Goal: Check status: Check status

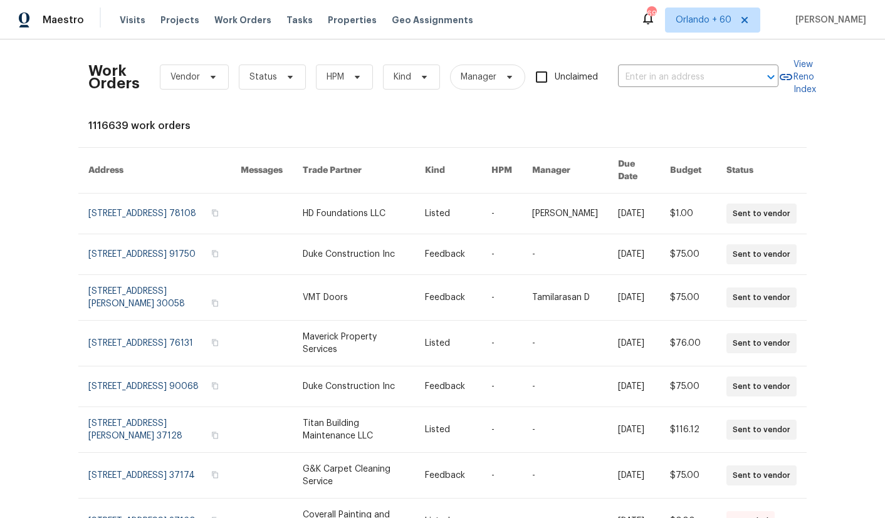
click at [656, 66] on div "Work Orders Vendor Status HPM Kind Manager Unclaimed ​" at bounding box center [433, 76] width 690 height 55
click at [655, 80] on input "text" at bounding box center [680, 77] width 125 height 19
type input "1302 [PERSON_NAME] har"
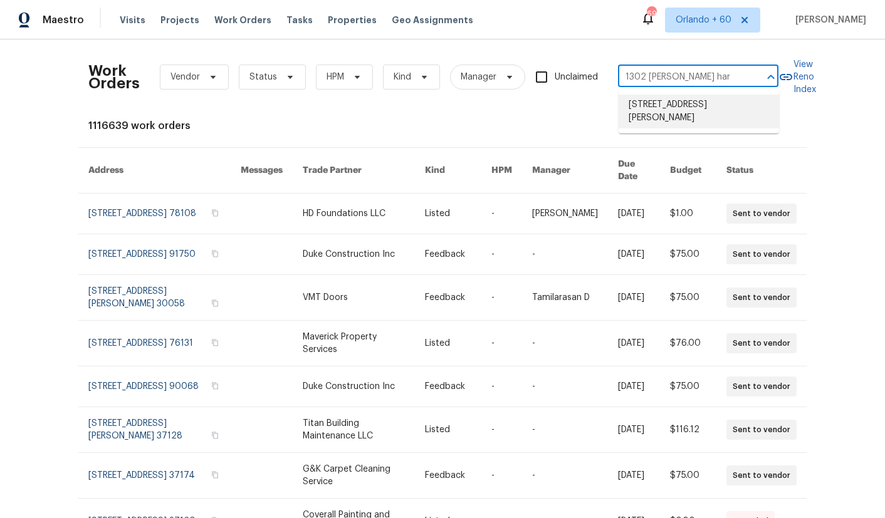
click at [674, 117] on li "[STREET_ADDRESS][PERSON_NAME]" at bounding box center [698, 112] width 160 height 34
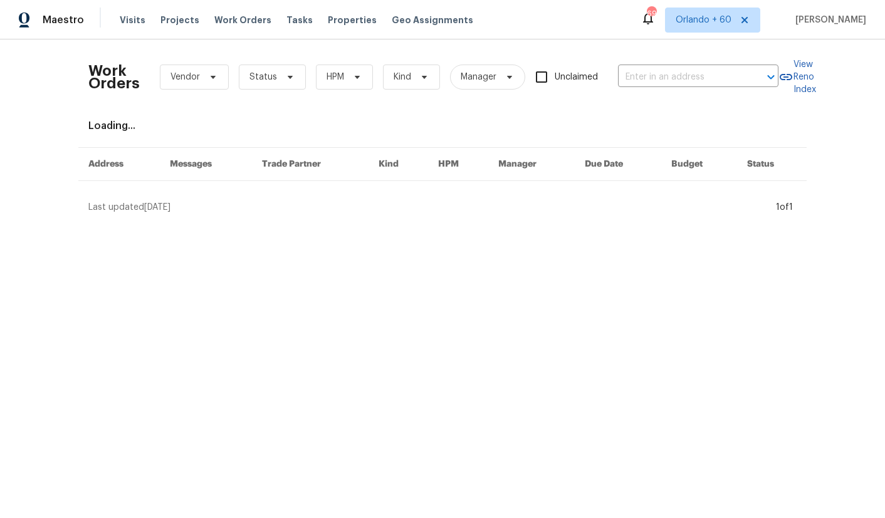
type input "[STREET_ADDRESS][PERSON_NAME]"
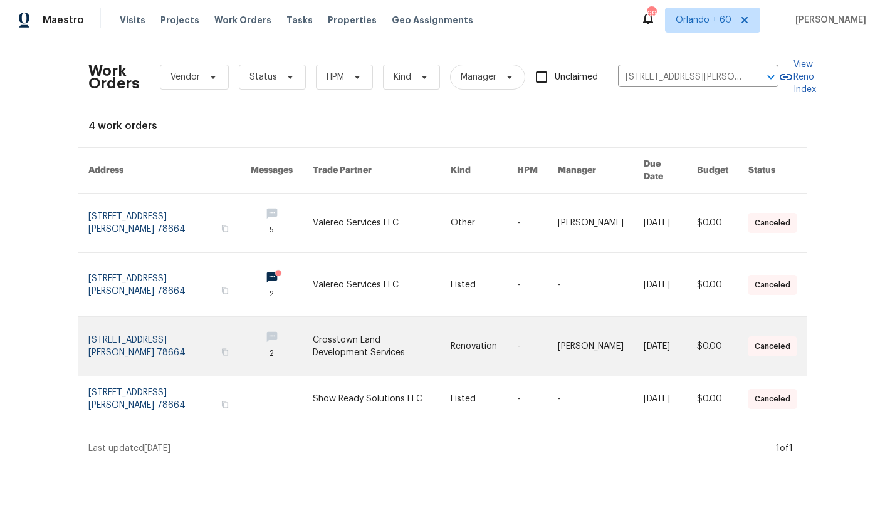
click at [150, 341] on link at bounding box center [169, 346] width 162 height 59
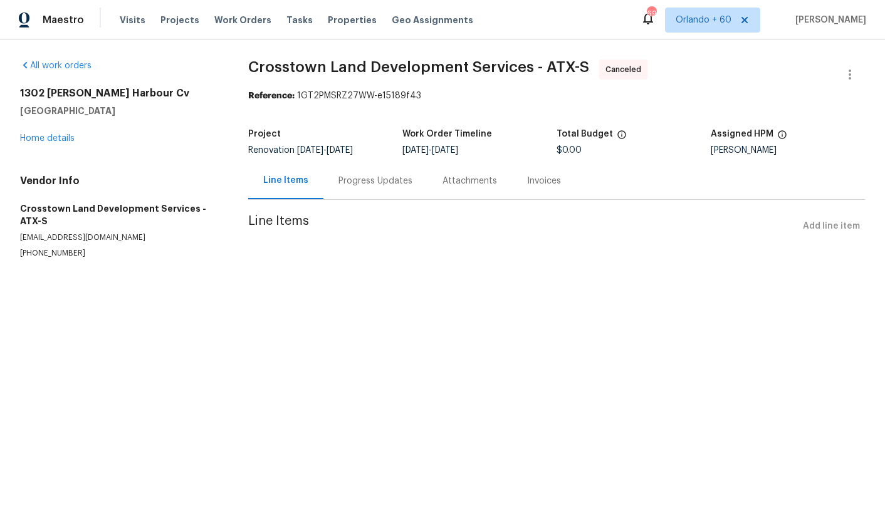
click at [388, 185] on div "Progress Updates" at bounding box center [375, 181] width 74 height 13
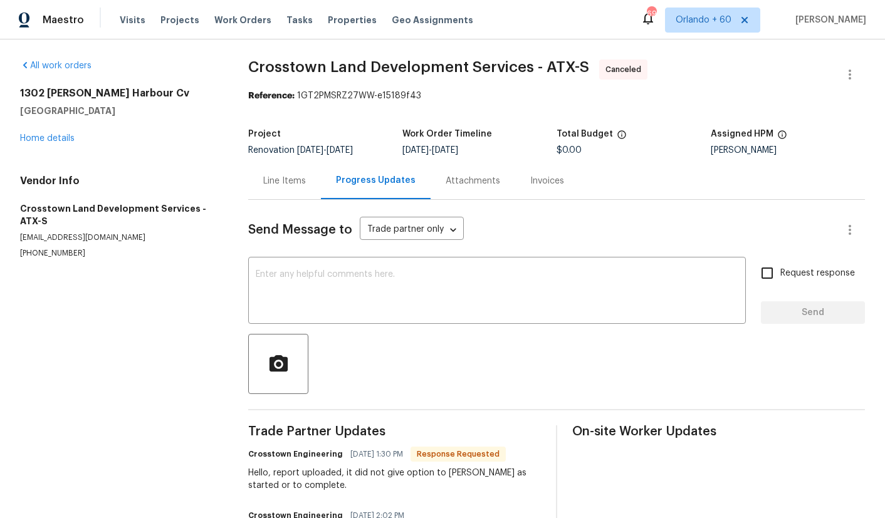
click at [278, 190] on div "Line Items" at bounding box center [284, 180] width 73 height 37
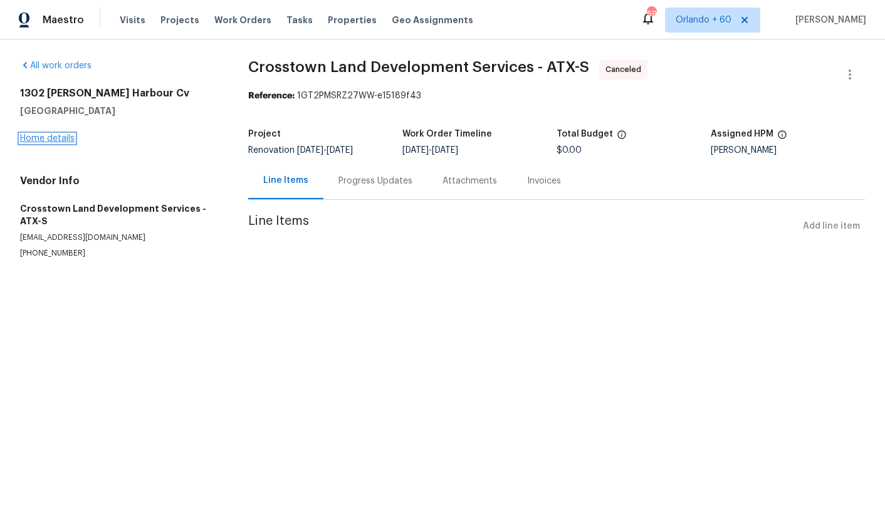
click at [63, 141] on link "Home details" at bounding box center [47, 138] width 55 height 9
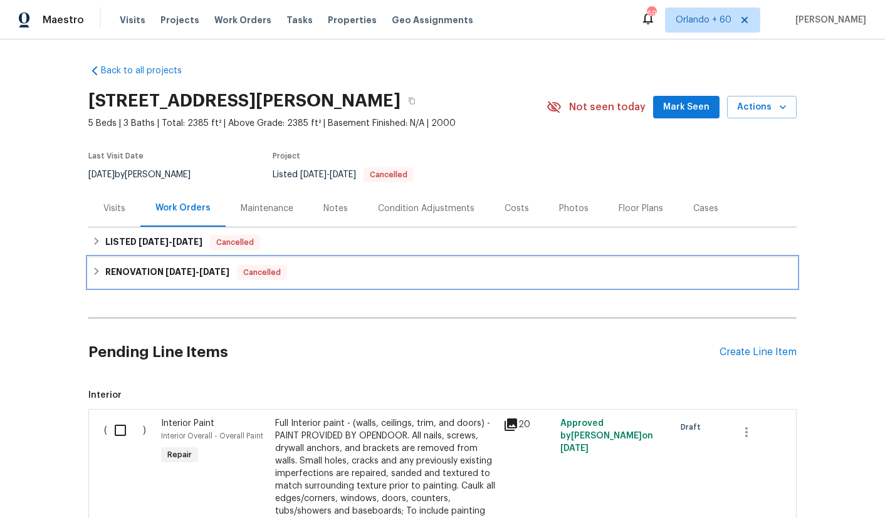
click at [174, 277] on h6 "RENOVATION [DATE] - [DATE]" at bounding box center [167, 272] width 124 height 15
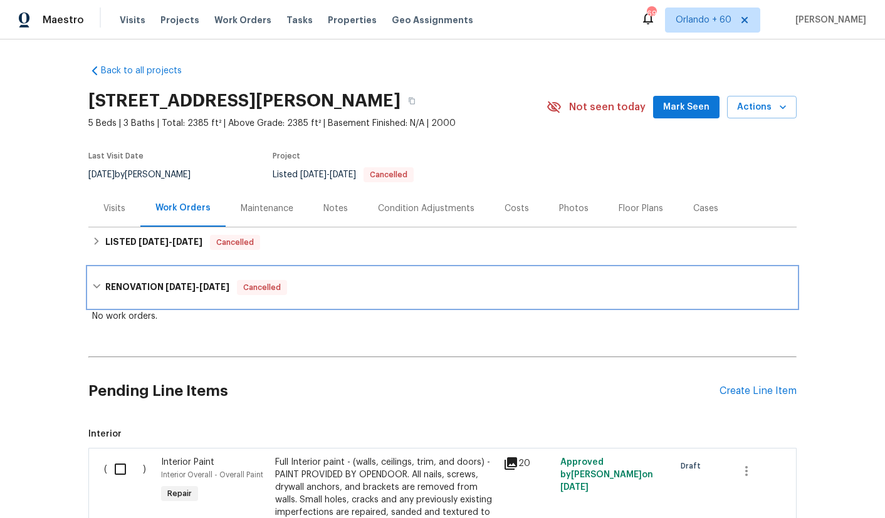
click at [171, 281] on h6 "RENOVATION [DATE] - [DATE]" at bounding box center [167, 287] width 124 height 15
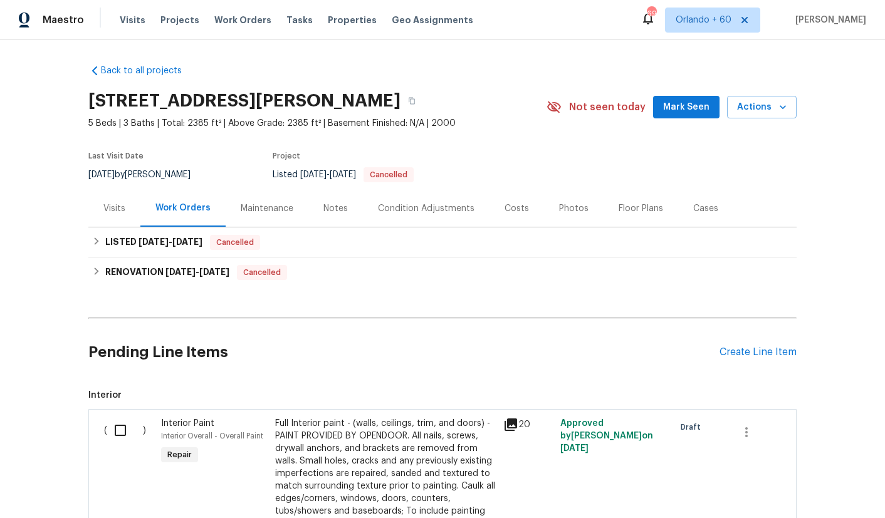
click at [347, 211] on div "Notes" at bounding box center [335, 208] width 55 height 37
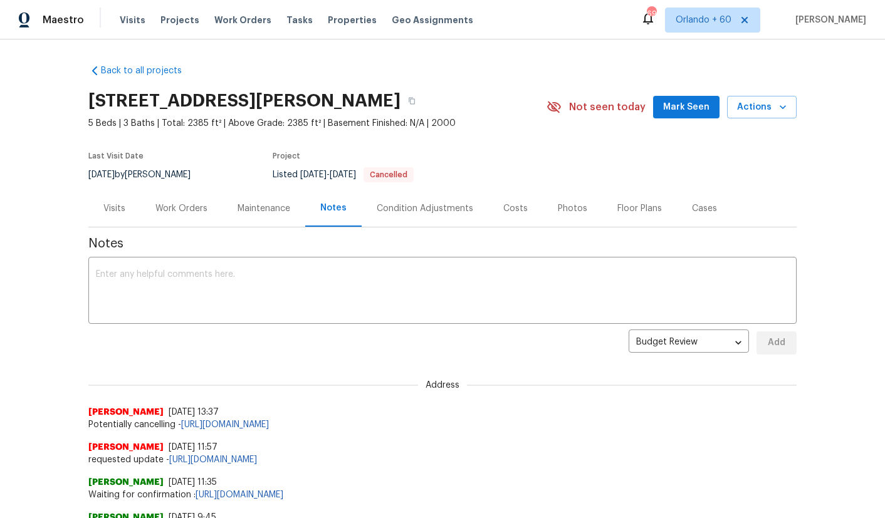
click at [193, 212] on div "Work Orders" at bounding box center [181, 208] width 52 height 13
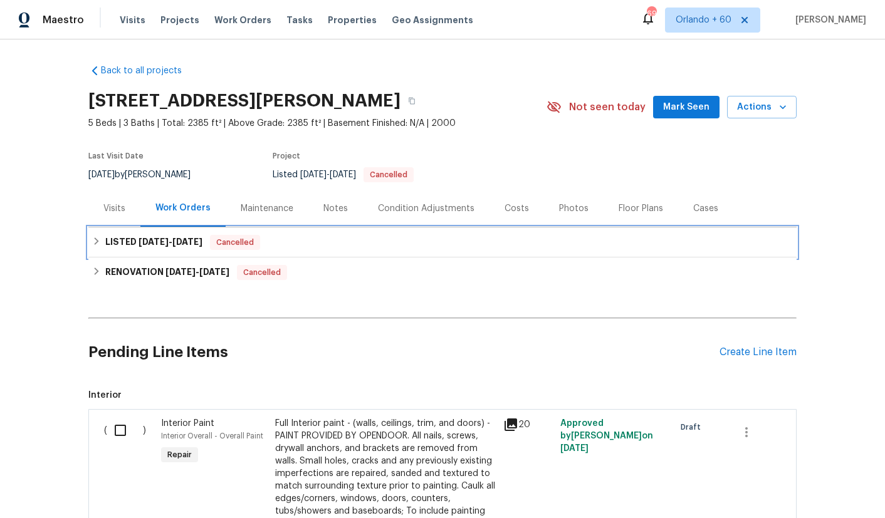
click at [161, 246] on h6 "LISTED [DATE] - [DATE]" at bounding box center [153, 242] width 97 height 15
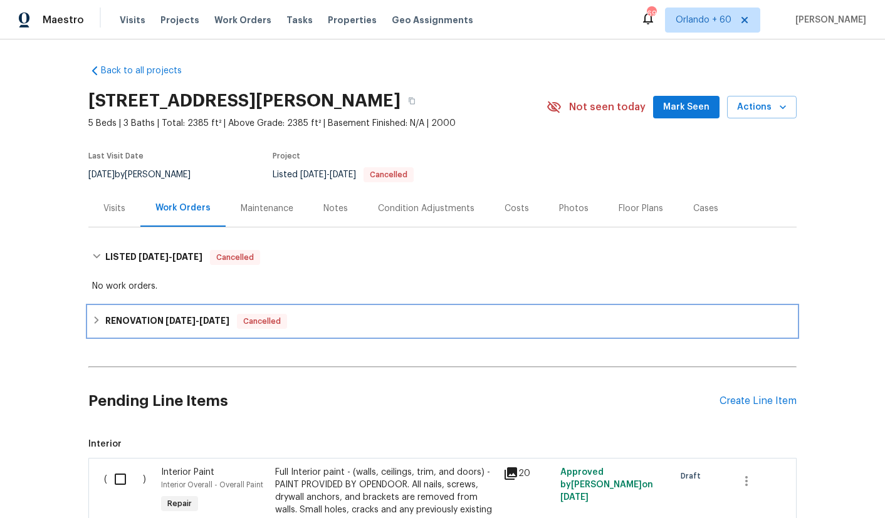
click at [143, 325] on h6 "RENOVATION [DATE] - [DATE]" at bounding box center [167, 321] width 124 height 15
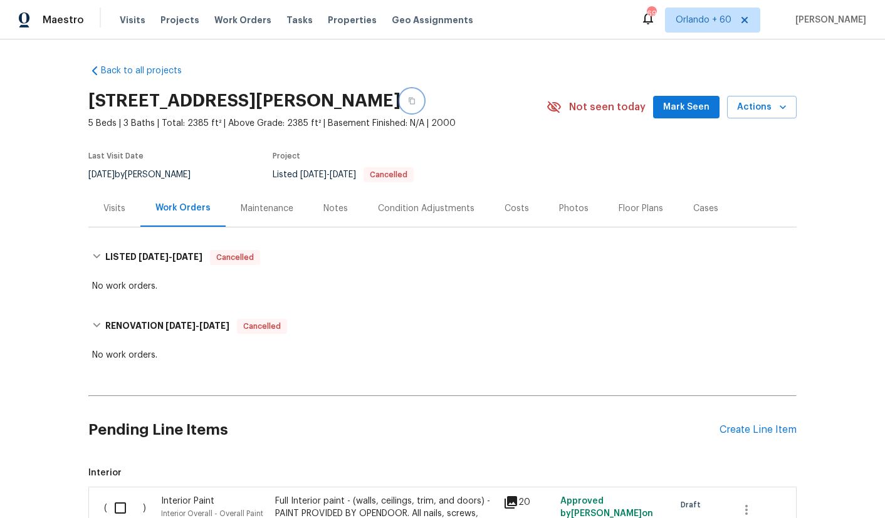
click at [423, 101] on button "button" at bounding box center [411, 101] width 23 height 23
click at [114, 202] on div "Visits" at bounding box center [114, 208] width 22 height 13
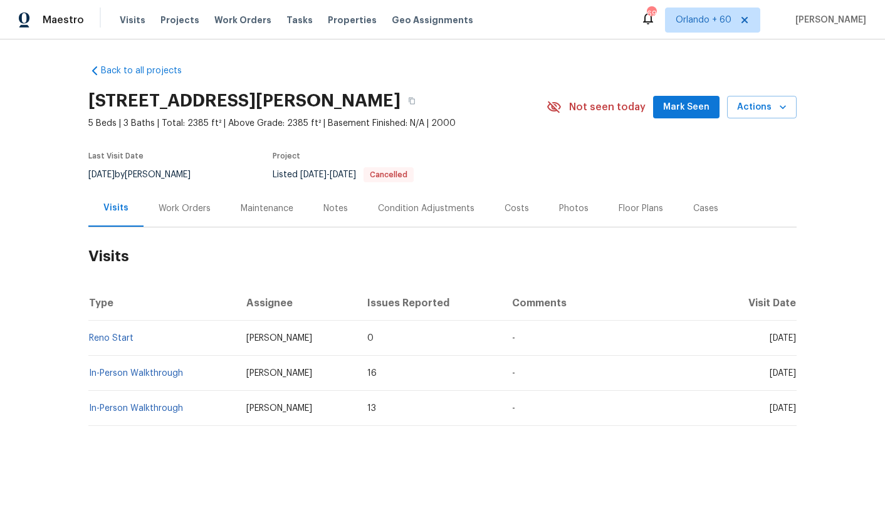
click at [180, 211] on div "Work Orders" at bounding box center [185, 208] width 52 height 13
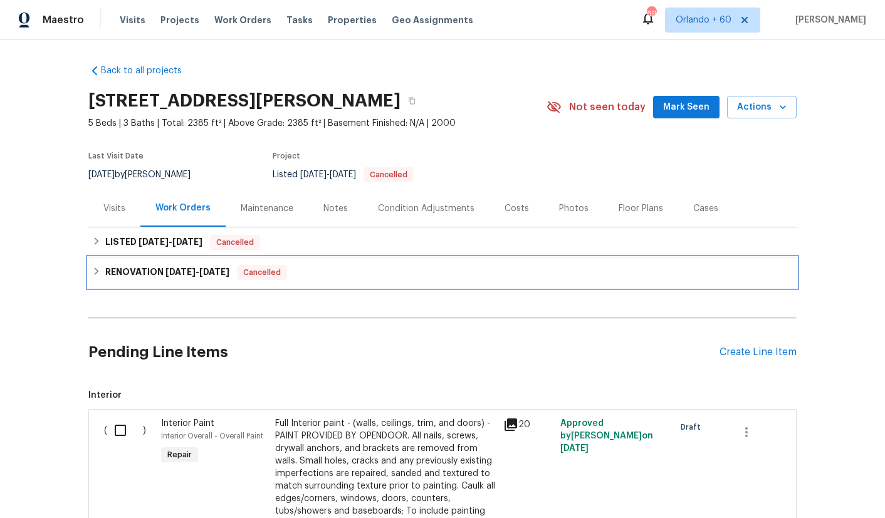
click at [118, 268] on h6 "RENOVATION [DATE] - [DATE]" at bounding box center [167, 272] width 124 height 15
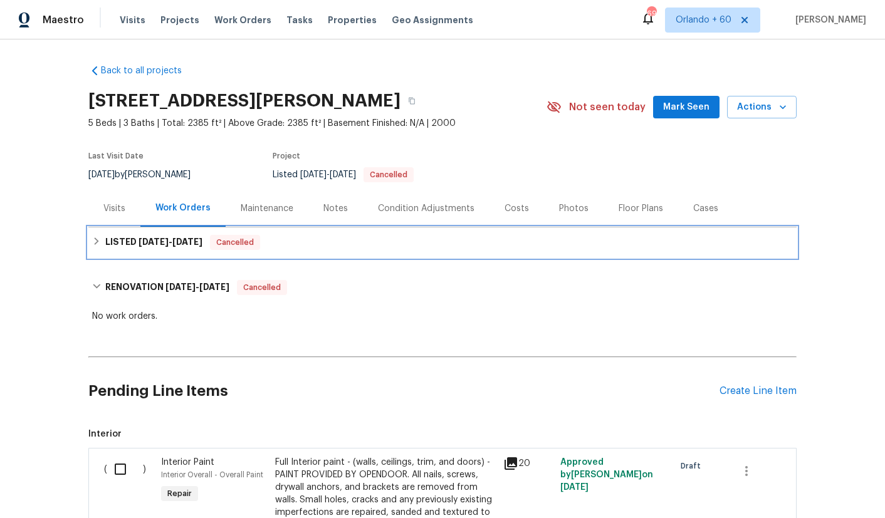
click at [133, 241] on h6 "LISTED [DATE] - [DATE]" at bounding box center [153, 242] width 97 height 15
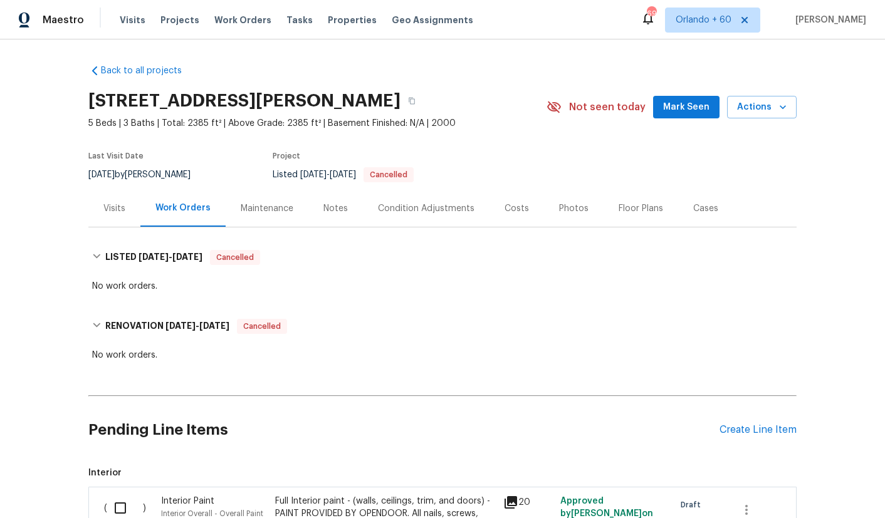
click at [337, 211] on div "Notes" at bounding box center [335, 208] width 24 height 13
